Goal: Obtain resource: Obtain resource

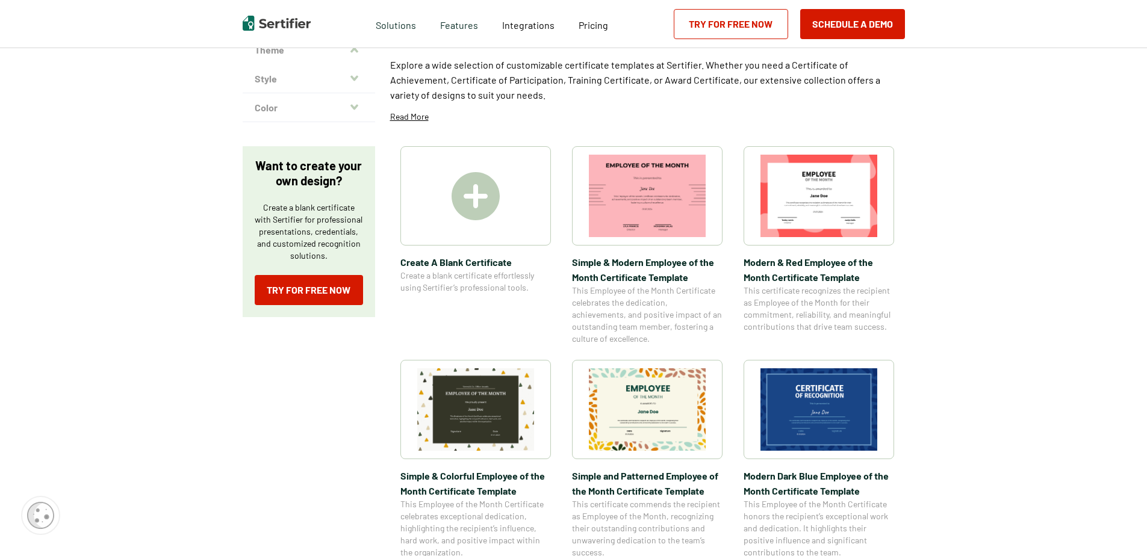
click at [353, 87] on button "Style" at bounding box center [309, 78] width 132 height 29
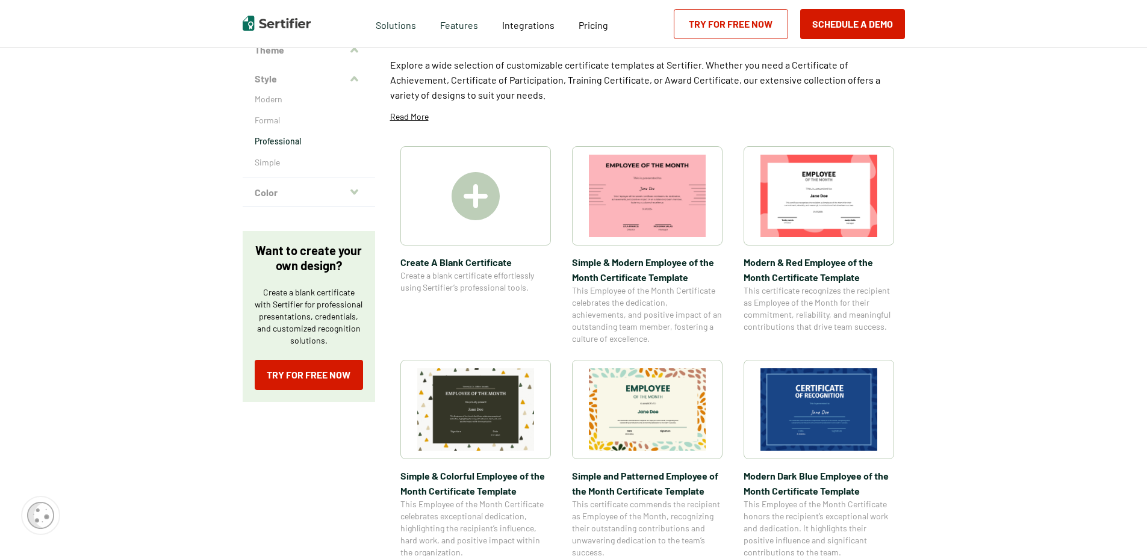
click at [293, 138] on p "Professional" at bounding box center [309, 141] width 108 height 12
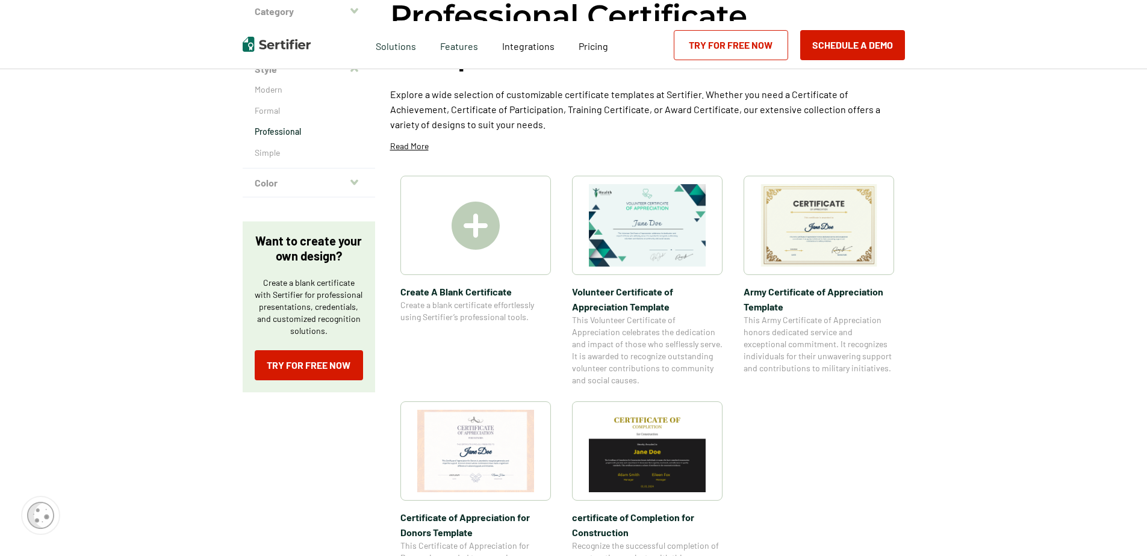
scroll to position [301, 0]
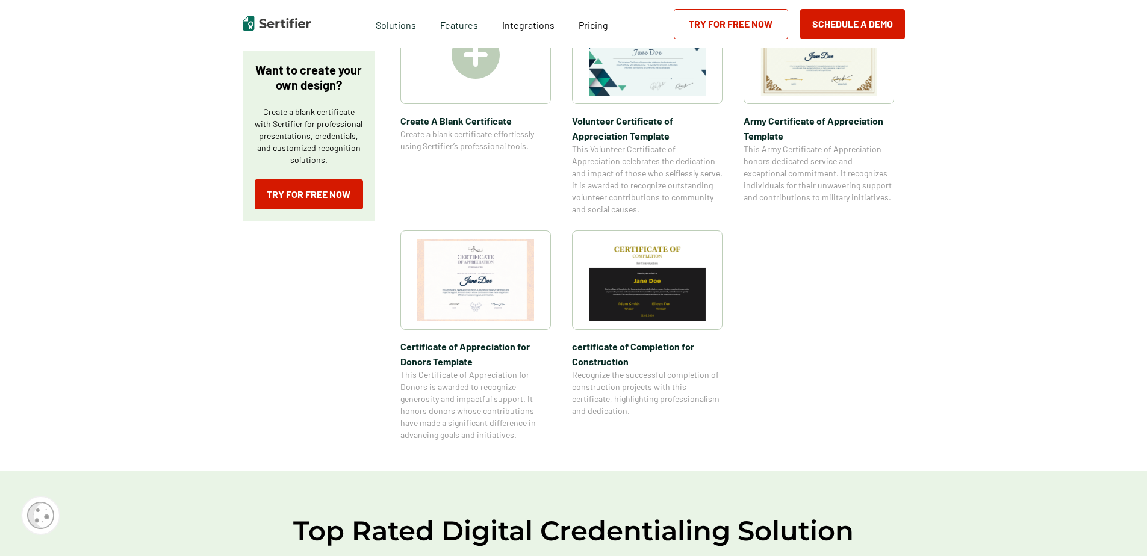
click at [509, 296] on img at bounding box center [475, 280] width 117 height 82
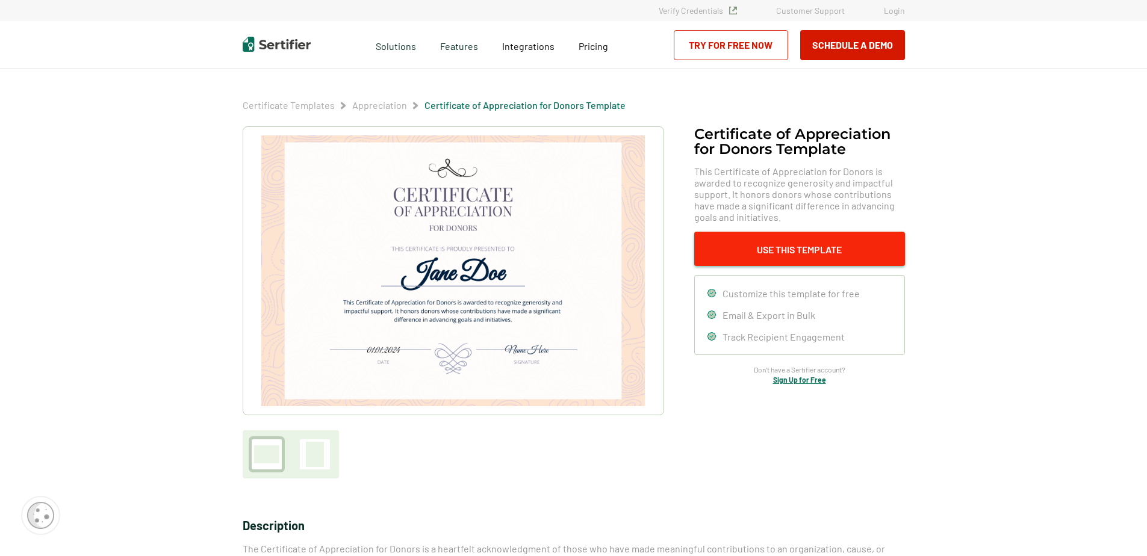
click at [744, 243] on button "Use This Template" at bounding box center [799, 249] width 211 height 34
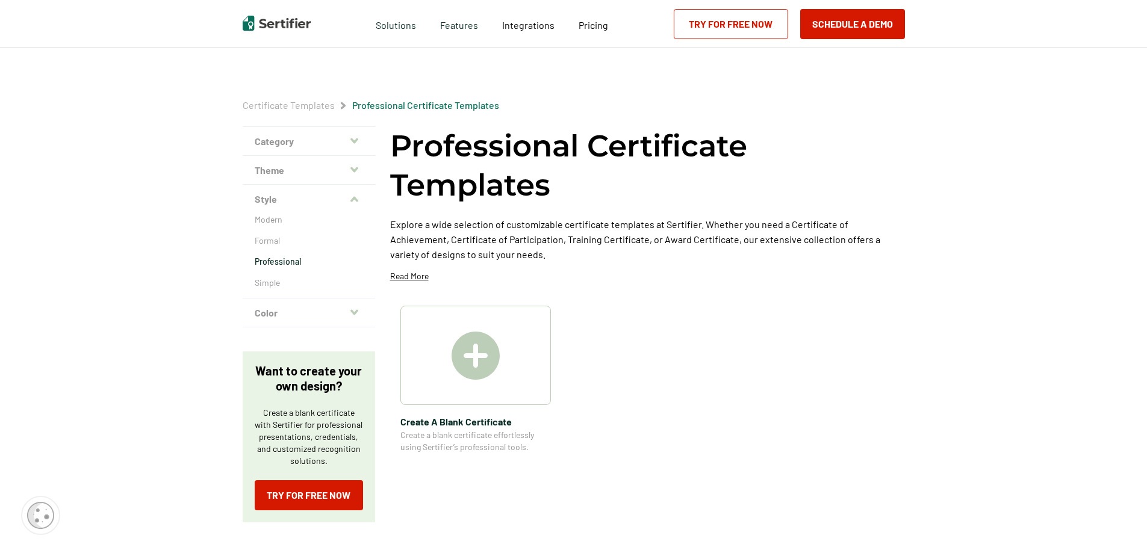
scroll to position [301, 0]
